Goal: Information Seeking & Learning: Learn about a topic

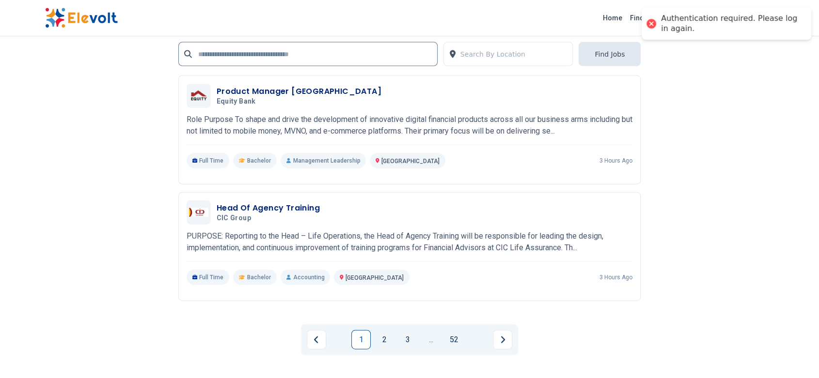
scroll to position [2370, 0]
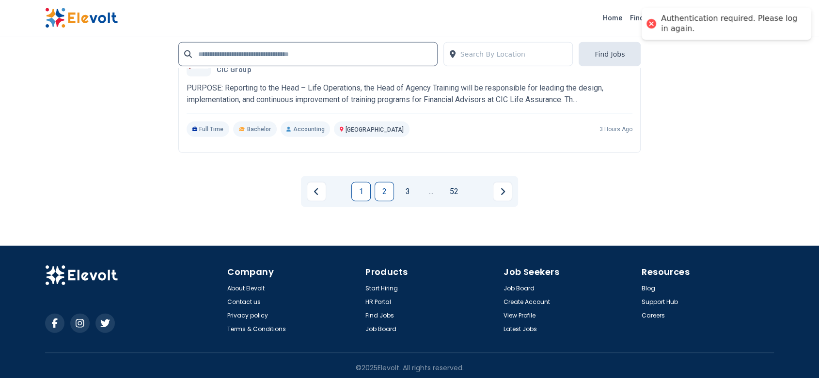
click at [386, 191] on link "2" at bounding box center [384, 191] width 19 height 19
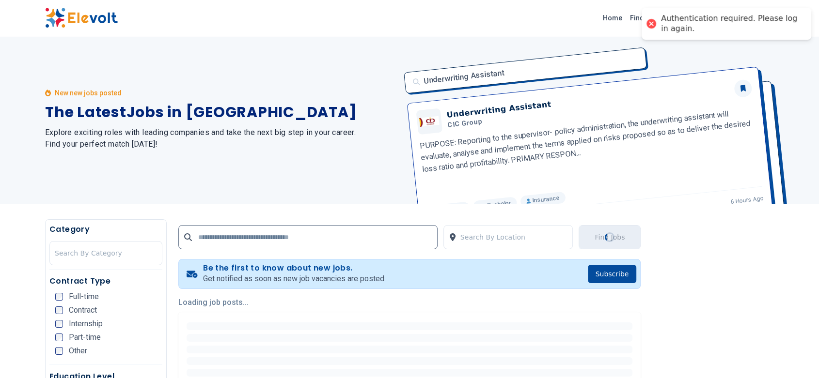
scroll to position [0, 0]
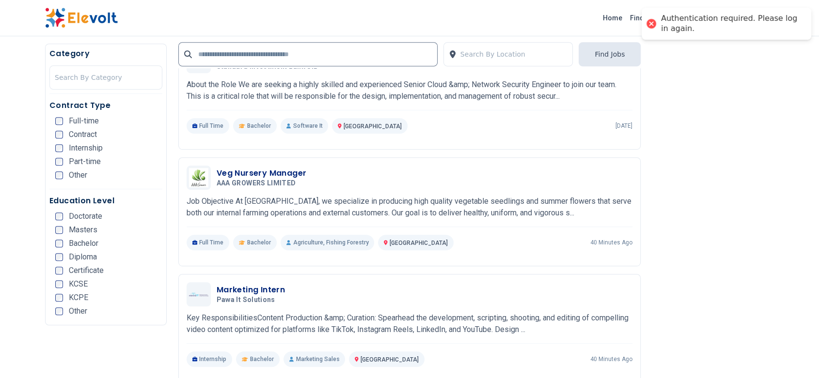
scroll to position [521, 0]
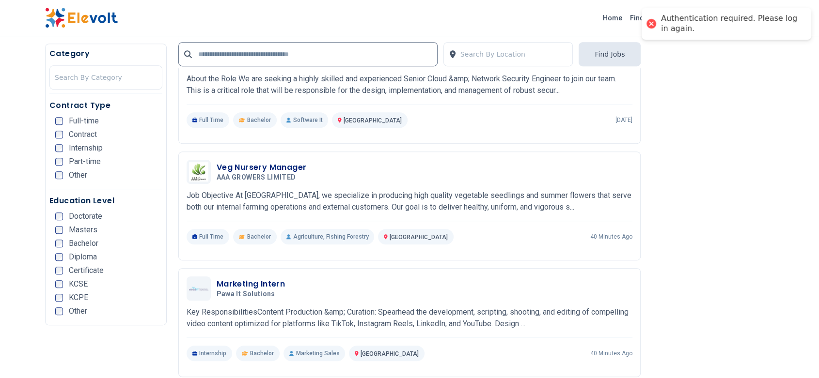
click at [313, 224] on div "Veg Nursery Manager AAA GROWERS LIMITED [DATE] [DATE] [GEOGRAPHIC_DATA] KE Job …" at bounding box center [410, 202] width 446 height 85
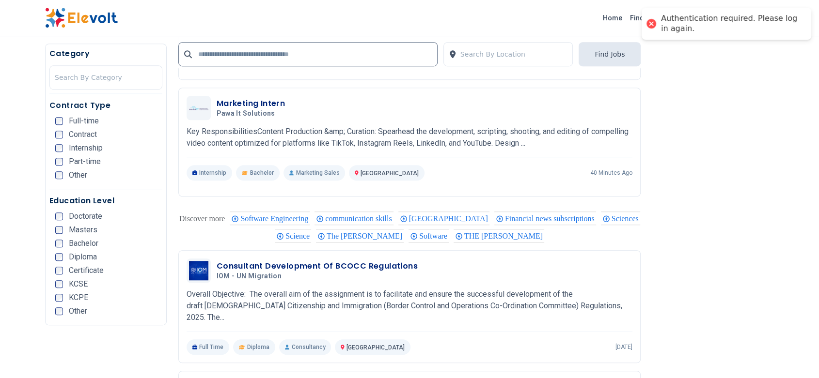
scroll to position [868, 0]
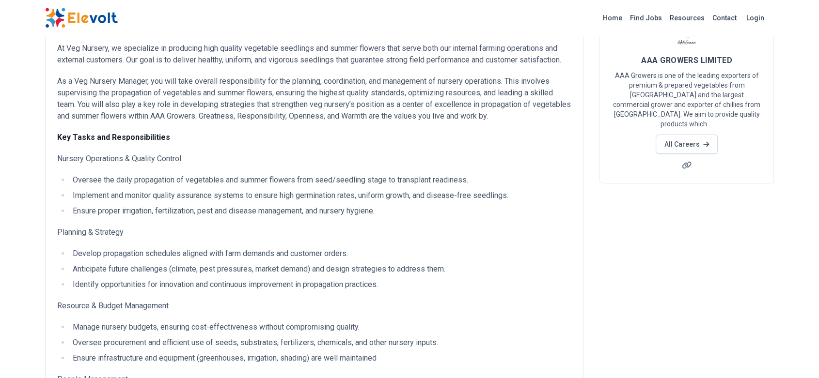
scroll to position [93, 0]
